Goal: Navigation & Orientation: Understand site structure

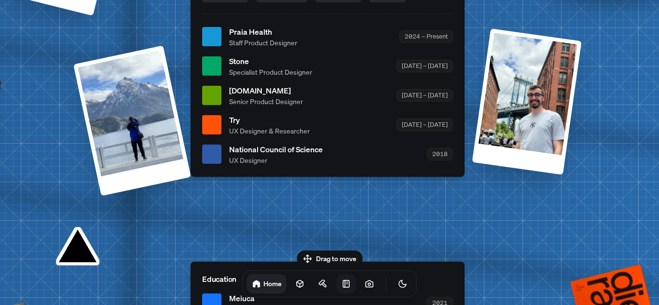
click at [337, 281] on link at bounding box center [346, 283] width 19 height 19
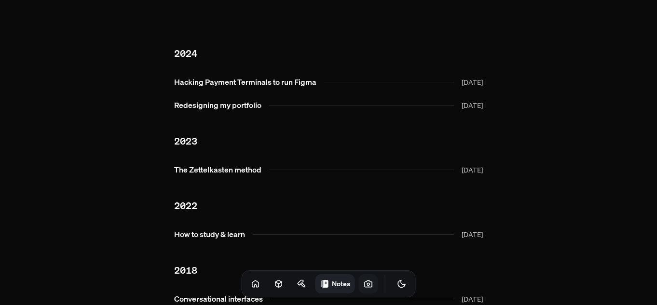
click at [364, 282] on icon at bounding box center [367, 284] width 7 height 6
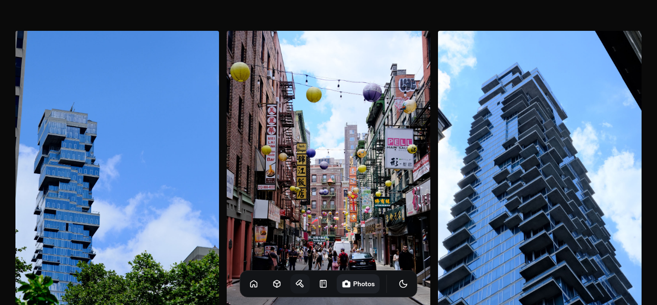
click at [296, 285] on icon at bounding box center [299, 283] width 6 height 5
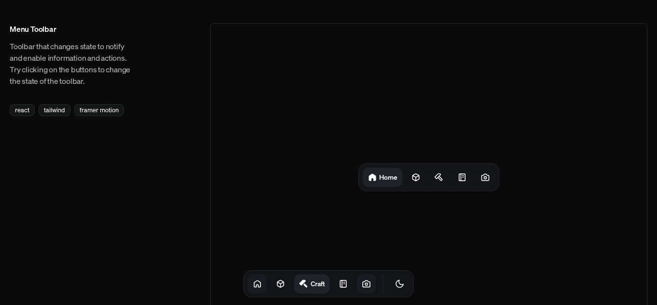
click at [248, 282] on link at bounding box center [257, 283] width 19 height 19
